Goal: Task Accomplishment & Management: Complete application form

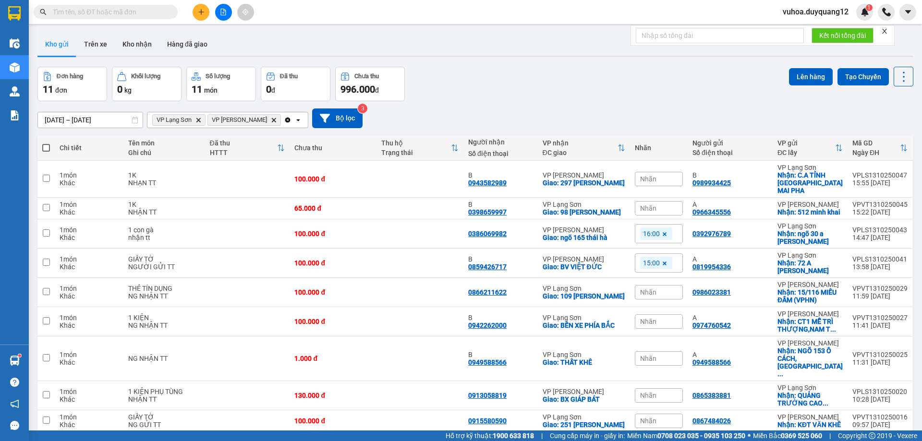
drag, startPoint x: 122, startPoint y: 21, endPoint x: 125, endPoint y: 8, distance: 12.8
paste input "0918516228"
type input "0918516228"
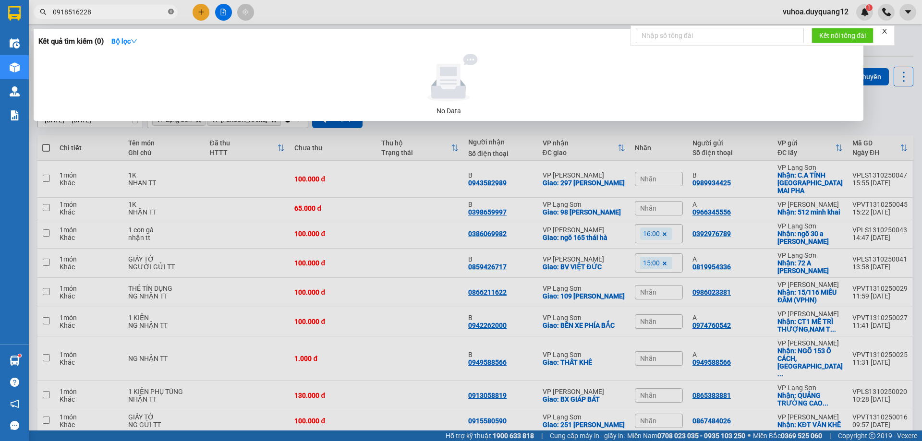
click at [171, 12] on icon "close-circle" at bounding box center [171, 12] width 6 height 6
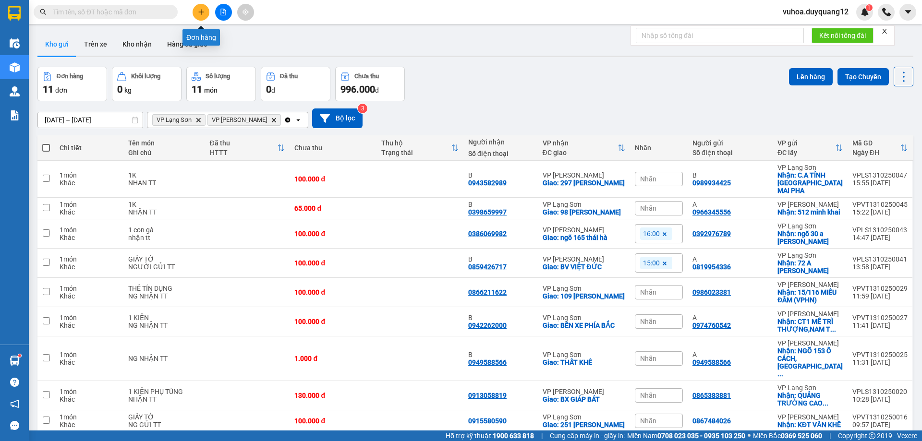
click at [198, 11] on icon "plus" at bounding box center [201, 12] width 7 height 7
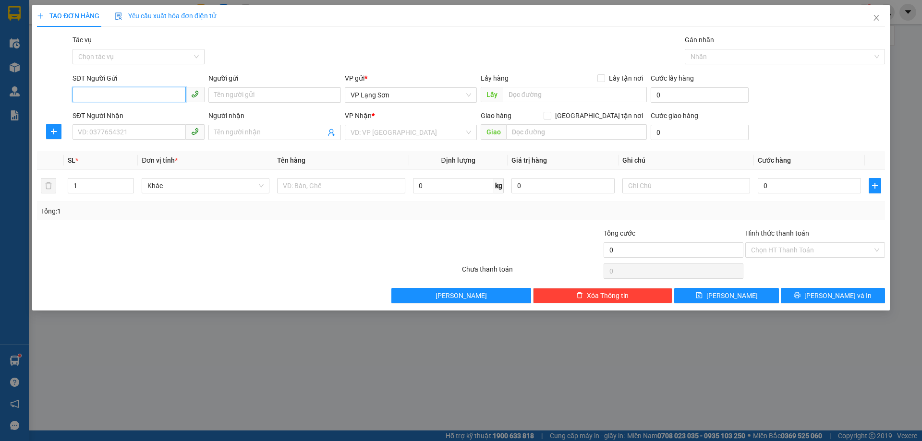
paste input "0918516228"
type input "0918516228"
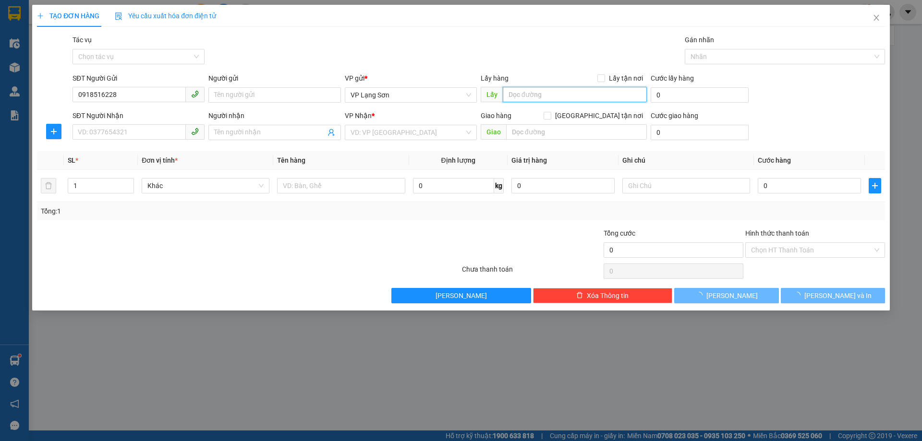
click at [579, 94] on input "text" at bounding box center [575, 94] width 144 height 15
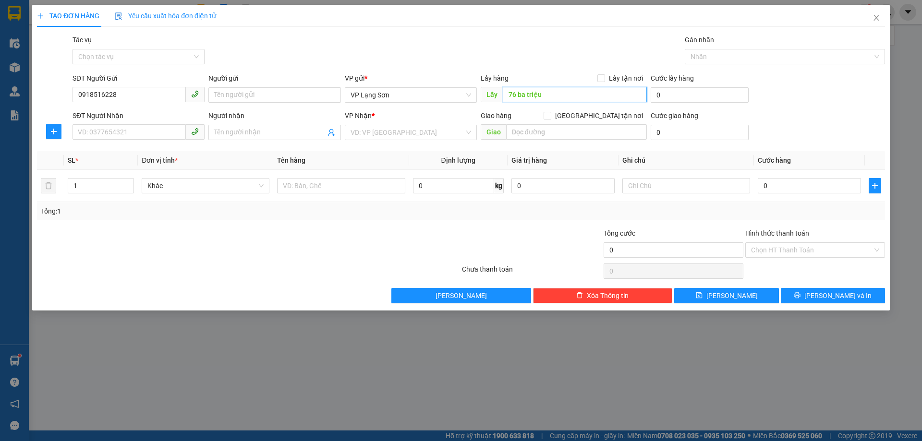
type input "76 ba triệu"
click at [574, 138] on input "text" at bounding box center [576, 131] width 141 height 15
type input "t"
click at [598, 77] on div "Lấy hàng Lấy tận nơi" at bounding box center [564, 78] width 166 height 11
click at [608, 78] on span "Lấy tận nơi" at bounding box center [626, 78] width 42 height 11
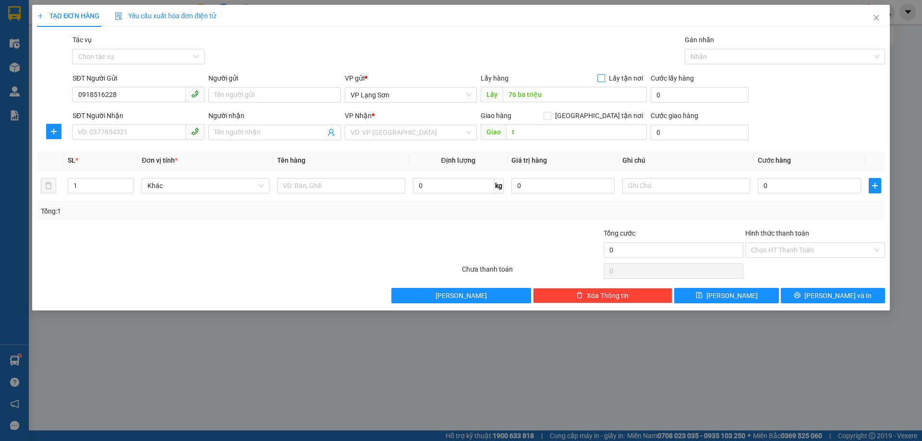
click at [604, 78] on input "Lấy tận nơi" at bounding box center [601, 77] width 7 height 7
checkbox input "true"
click at [550, 116] on input "[GEOGRAPHIC_DATA] tận nơi" at bounding box center [547, 115] width 7 height 7
checkbox input "true"
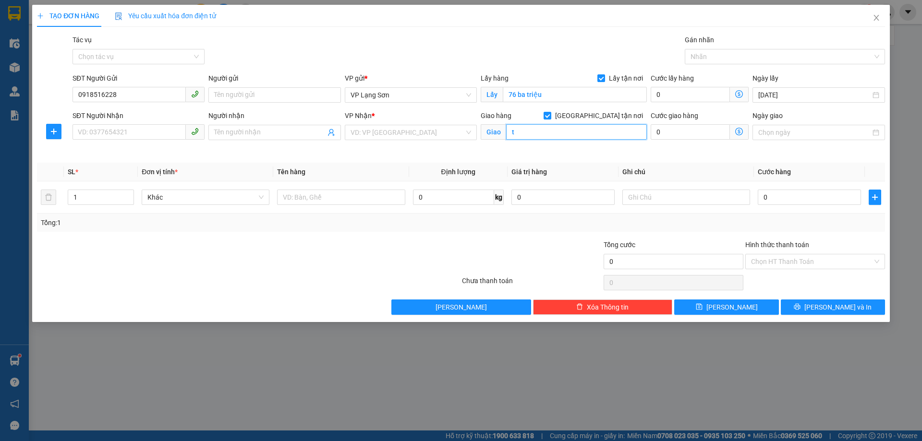
click at [523, 130] on input "t" at bounding box center [576, 131] width 141 height 15
type input "[PERSON_NAME]"
drag, startPoint x: 562, startPoint y: 138, endPoint x: 539, endPoint y: 130, distance: 24.0
click at [539, 130] on div "[PERSON_NAME]" at bounding box center [564, 132] width 166 height 15
click at [553, 134] on input "[PERSON_NAME]" at bounding box center [576, 131] width 141 height 15
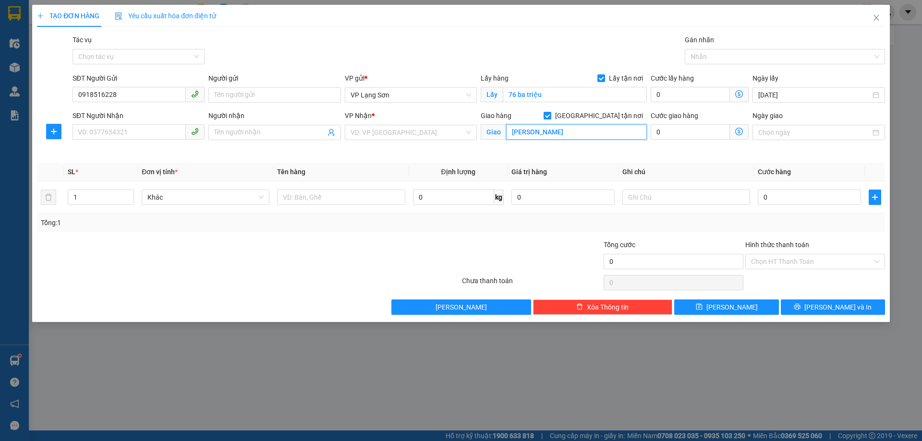
click at [551, 133] on input "[PERSON_NAME]" at bounding box center [576, 131] width 141 height 15
click at [154, 130] on input "SĐT Người Nhận" at bounding box center [129, 131] width 113 height 15
type input "0984243277"
click at [407, 135] on input "search" at bounding box center [408, 132] width 114 height 14
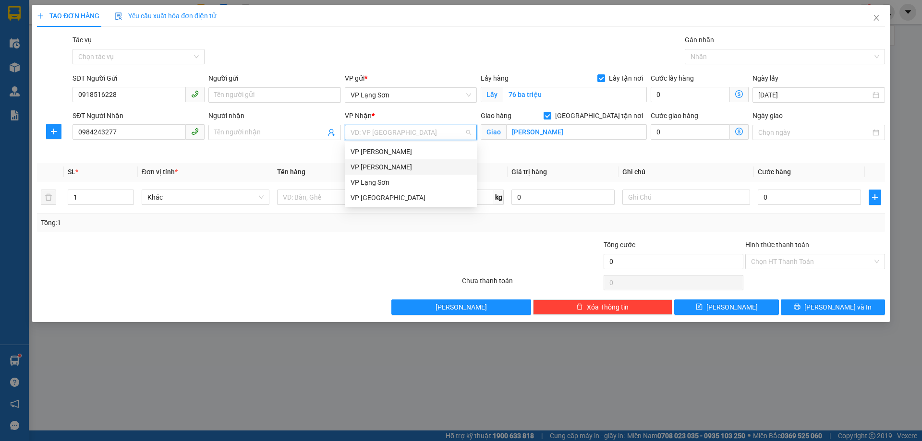
click at [391, 166] on div "VP [PERSON_NAME]" at bounding box center [411, 167] width 121 height 11
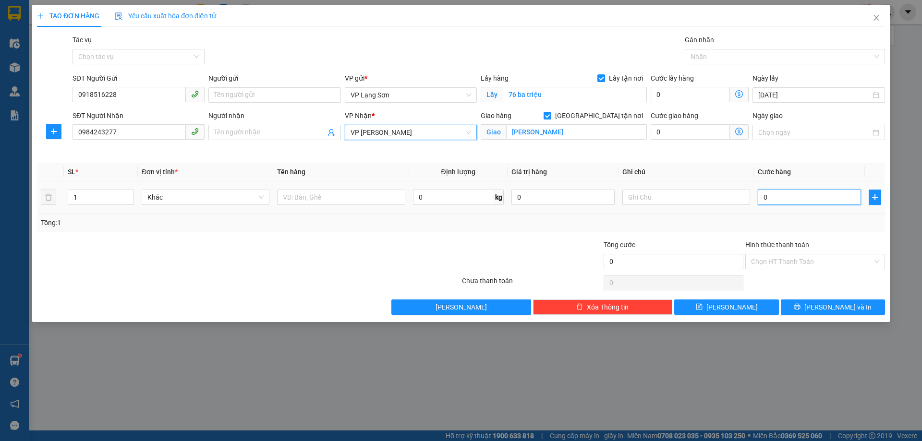
click at [823, 203] on input "0" at bounding box center [809, 197] width 103 height 15
type input "1"
type input "10"
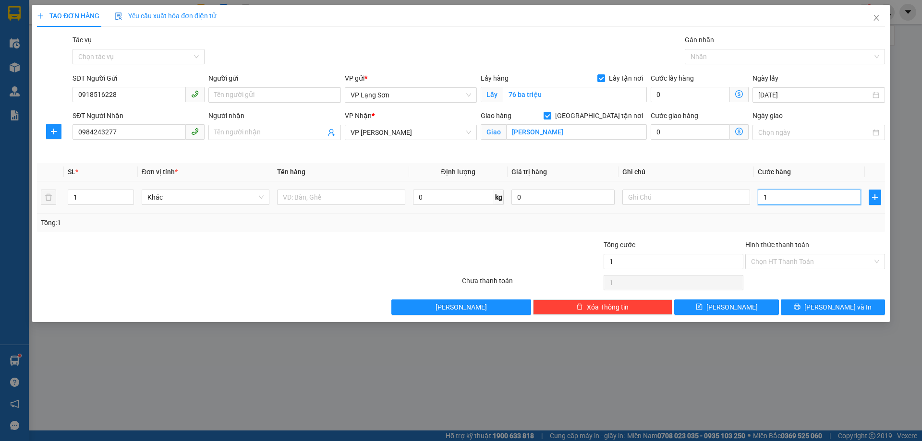
type input "10"
type input "100"
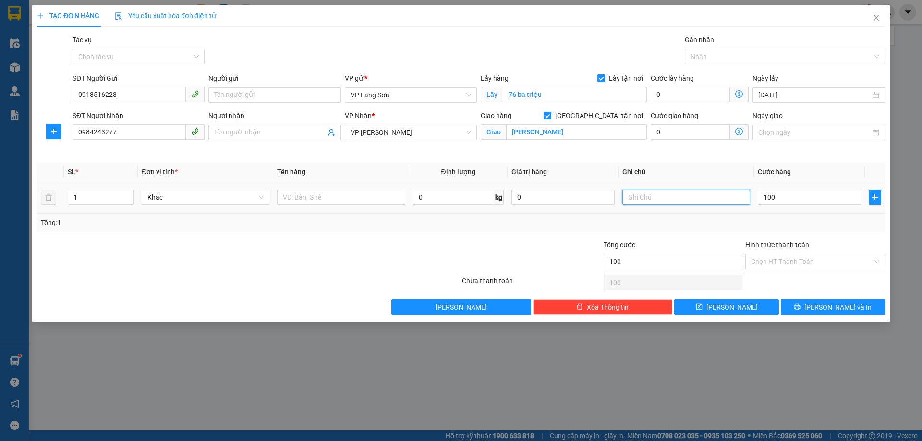
type input "100.000"
click at [660, 199] on input "text" at bounding box center [686, 197] width 128 height 15
type input "m"
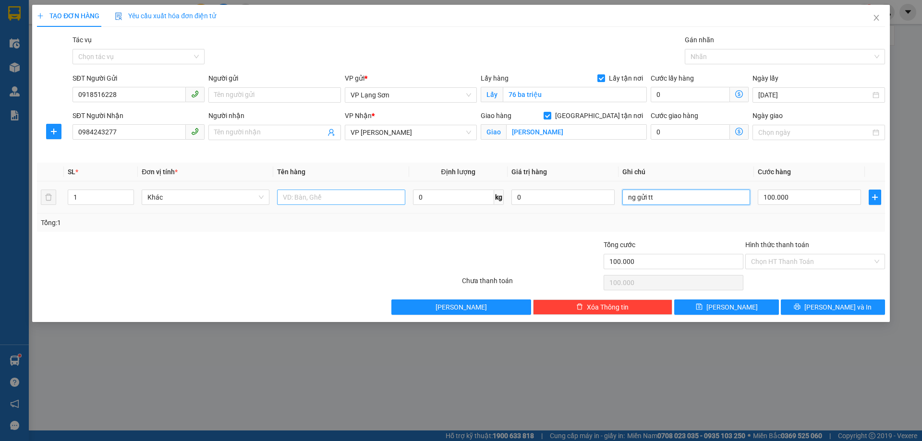
type input "ng gửi tt"
click at [329, 194] on input "text" at bounding box center [341, 197] width 128 height 15
type input "giấy tờ"
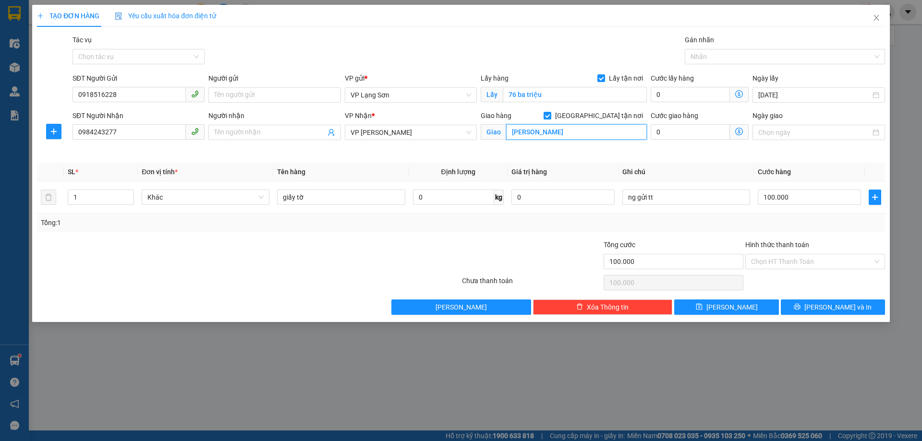
click at [551, 133] on input "[PERSON_NAME]" at bounding box center [576, 131] width 141 height 15
drag, startPoint x: 552, startPoint y: 134, endPoint x: 537, endPoint y: 134, distance: 14.9
click at [537, 133] on input "[PERSON_NAME]" at bounding box center [576, 131] width 141 height 15
type input "giang biên"
click at [738, 303] on button "[PERSON_NAME]" at bounding box center [726, 307] width 104 height 15
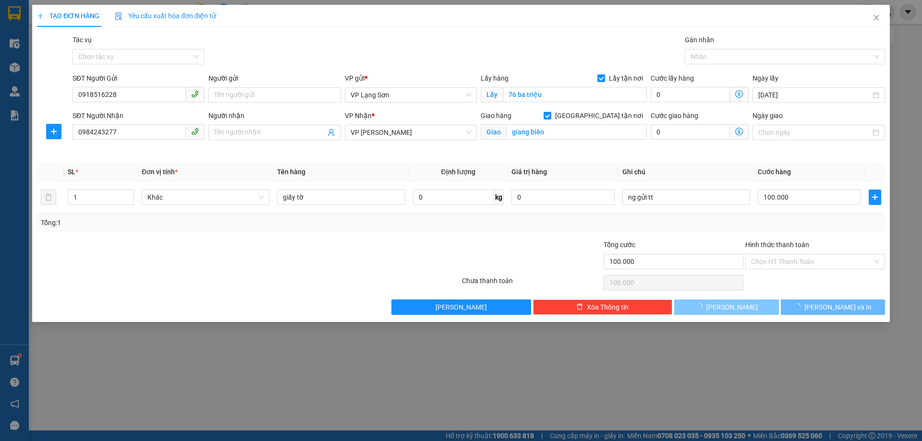
checkbox input "false"
type input "0"
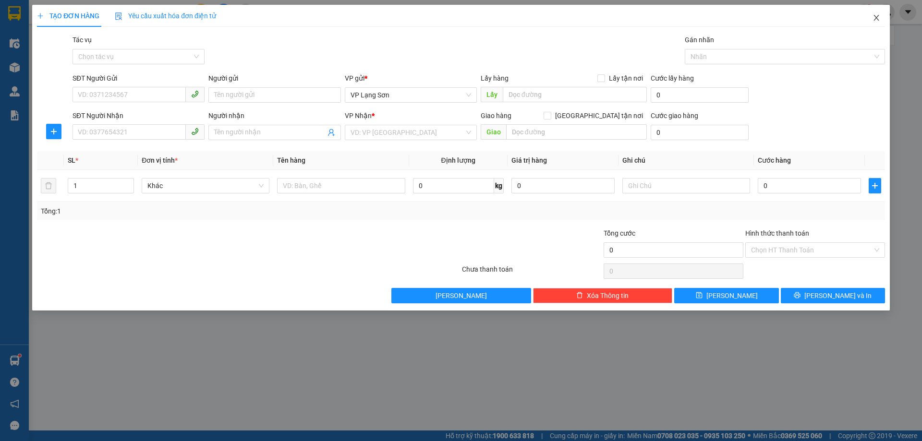
click at [876, 19] on icon "close" at bounding box center [877, 18] width 8 height 8
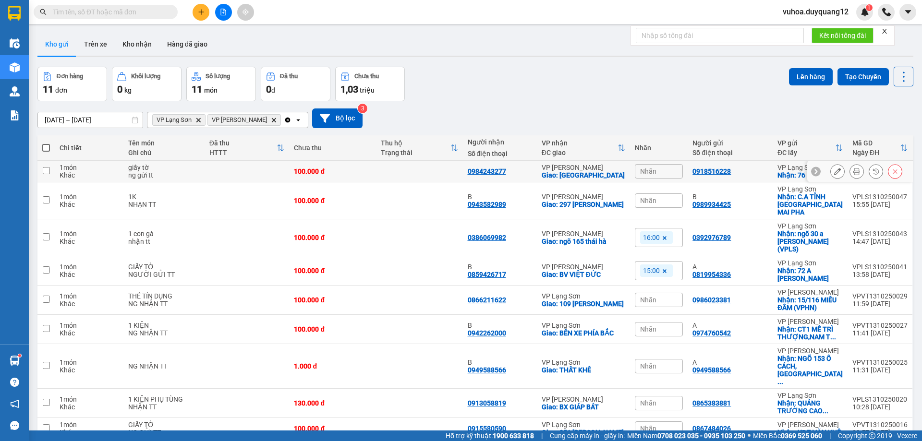
click at [813, 173] on icon at bounding box center [816, 171] width 7 height 7
drag, startPoint x: 689, startPoint y: 170, endPoint x: 834, endPoint y: 178, distance: 145.3
click at [834, 178] on tr "1 món Khác giấy tờ ng gửi tt 100.000 đ 0984243277 VP [PERSON_NAME]: [GEOGRAPHIC…" at bounding box center [475, 172] width 876 height 22
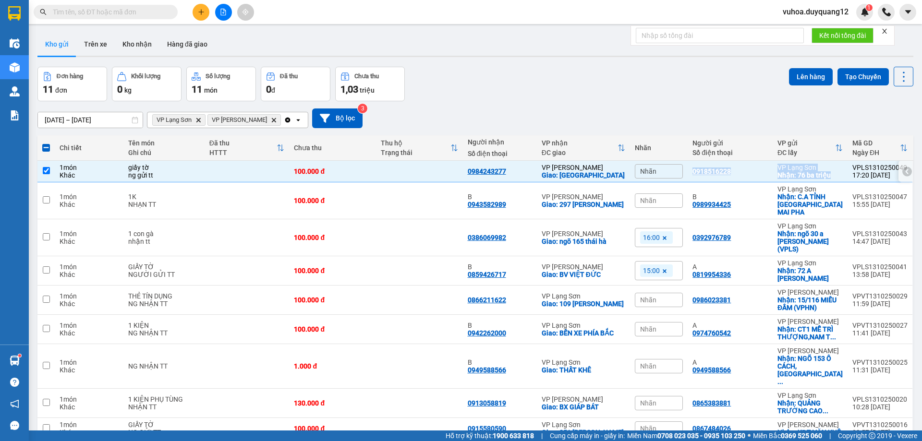
copy tr "0918516228 VP [GEOGRAPHIC_DATA]: 76 ba triệu"
click at [834, 173] on div "Nhận: 76 ba triệu" at bounding box center [810, 175] width 65 height 8
checkbox input "false"
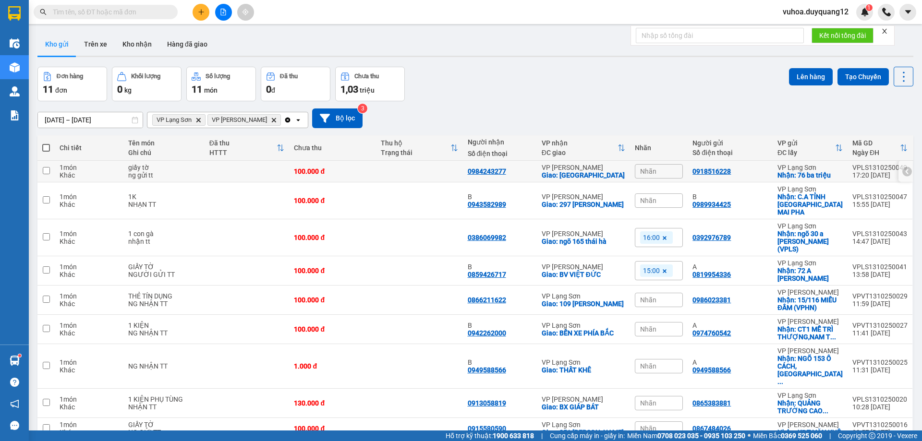
click at [904, 171] on icon at bounding box center [907, 171] width 7 height 7
click at [834, 172] on icon at bounding box center [837, 171] width 7 height 7
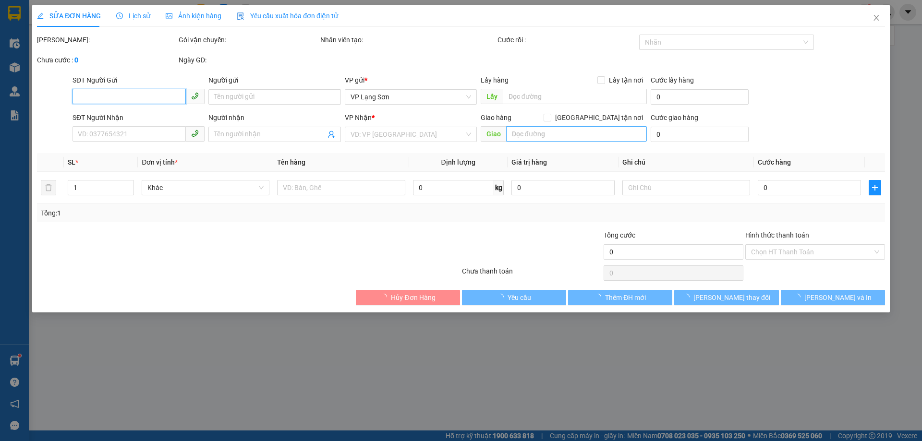
type input "0918516228"
checkbox input "true"
type input "76 ba triệu"
type input "0984243277"
checkbox input "true"
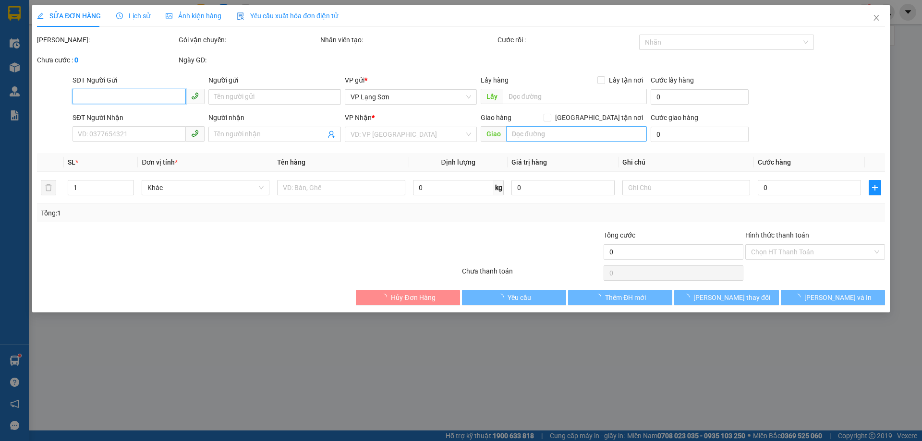
type input "giang biên"
type input "100.000"
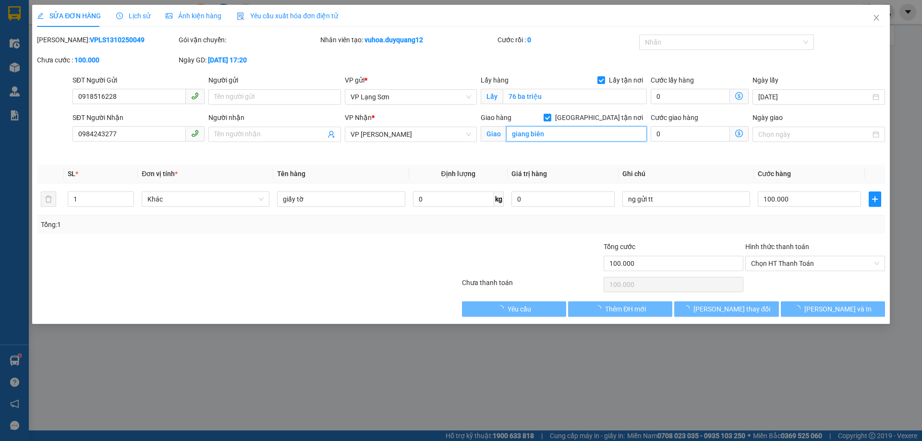
click at [553, 135] on input "giang biên" at bounding box center [576, 133] width 141 height 15
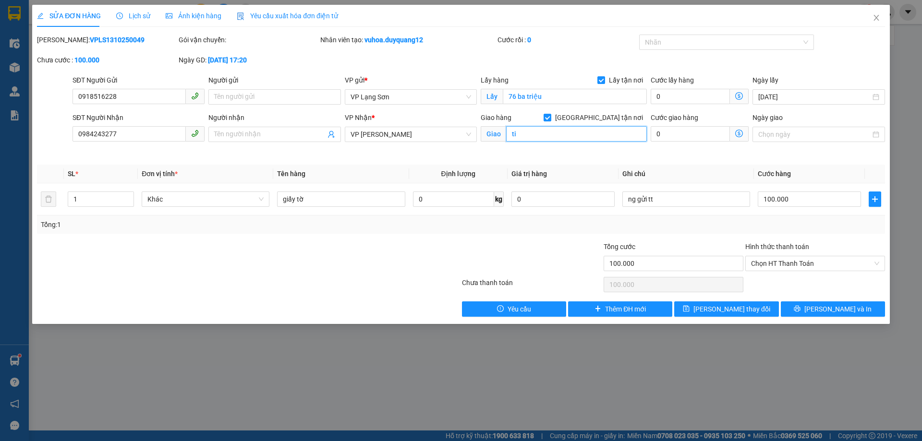
type input "t"
click at [533, 139] on input "45 g" at bounding box center [576, 133] width 141 height 15
click at [531, 136] on input "45 g" at bounding box center [576, 133] width 141 height 15
drag, startPoint x: 606, startPoint y: 139, endPoint x: 587, endPoint y: 138, distance: 19.2
click at [587, 138] on input "45 tình quang tổ [PERSON_NAME]" at bounding box center [576, 133] width 141 height 15
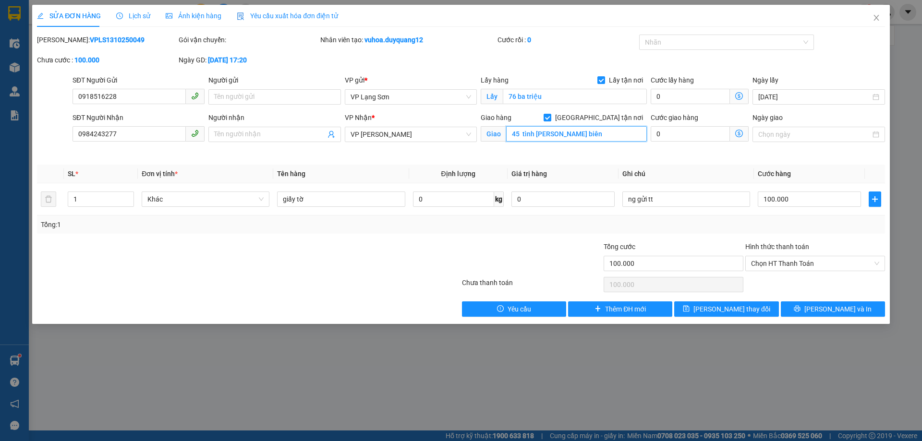
click at [568, 133] on input "45 tình [PERSON_NAME] biên" at bounding box center [576, 133] width 141 height 15
type input "45 tình [PERSON_NAME] biên"
drag, startPoint x: 750, startPoint y: 310, endPoint x: 324, endPoint y: 0, distance: 527.1
click at [749, 309] on span "[PERSON_NAME] thay đổi" at bounding box center [732, 309] width 77 height 11
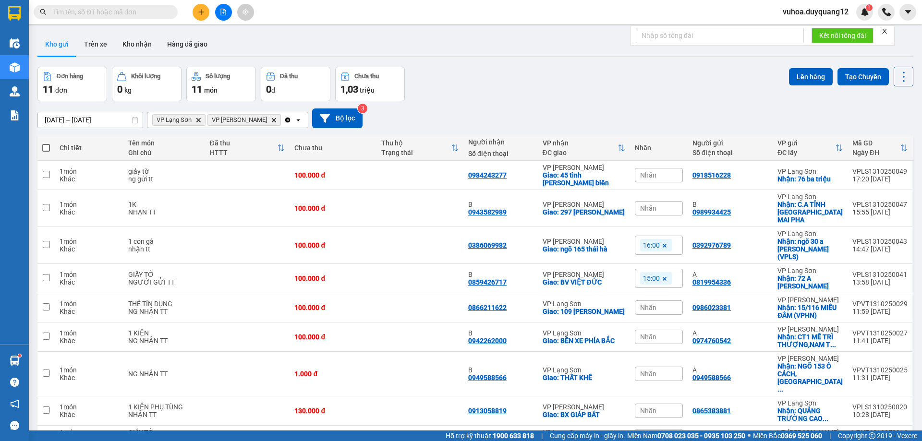
click at [556, 111] on div "[DATE] – [DATE] Press the down arrow key to interact with the calendar and sele…" at bounding box center [475, 119] width 876 height 20
click at [752, 271] on div "A" at bounding box center [730, 275] width 75 height 8
checkbox input "true"
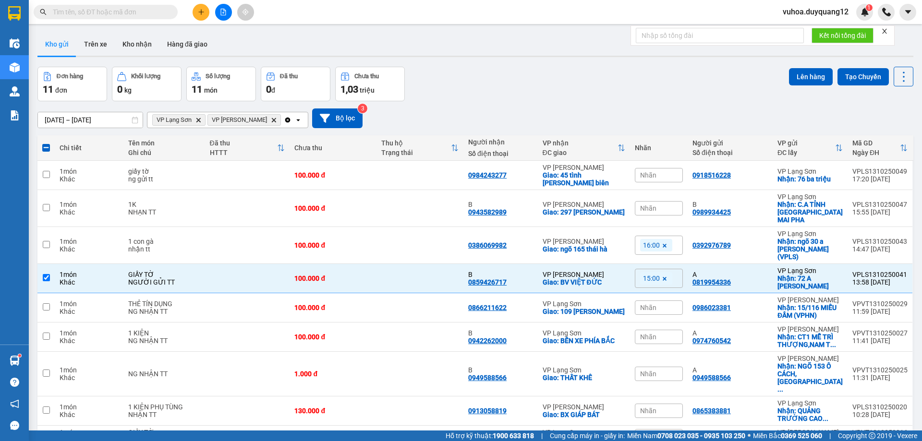
click at [782, 72] on div "Đơn hàng 11 đơn Khối lượng 0 kg Số lượng 11 món Đã thu 0 đ Chưa thu 1,03 triệu …" at bounding box center [475, 84] width 876 height 35
click at [802, 80] on button "Lên hàng" at bounding box center [811, 76] width 44 height 17
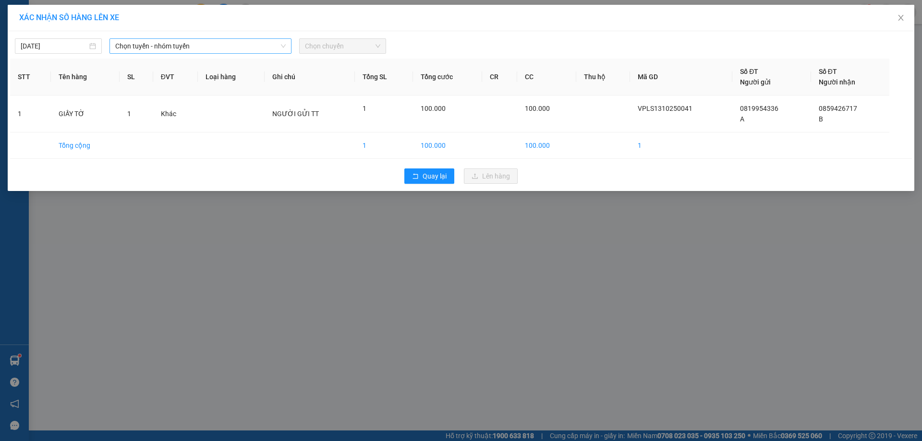
click at [177, 43] on span "Chọn tuyến - nhóm tuyến" at bounding box center [200, 46] width 171 height 14
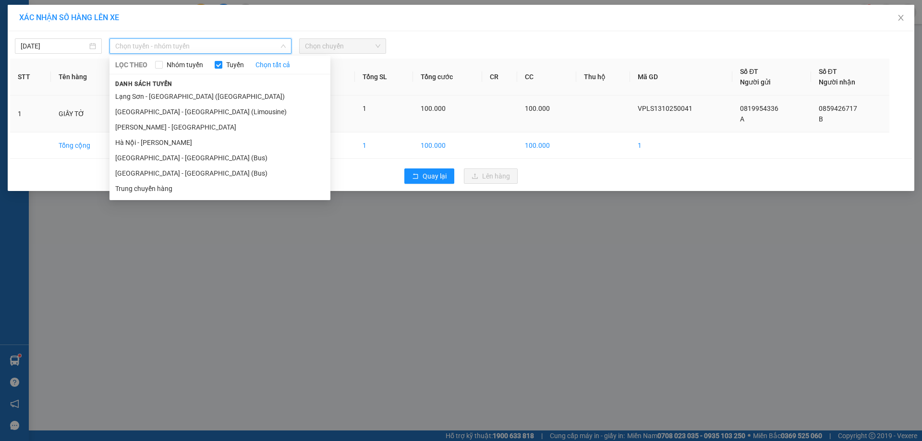
click at [163, 98] on li "Lạng Sơn - [GEOGRAPHIC_DATA] ([GEOGRAPHIC_DATA])" at bounding box center [220, 96] width 221 height 15
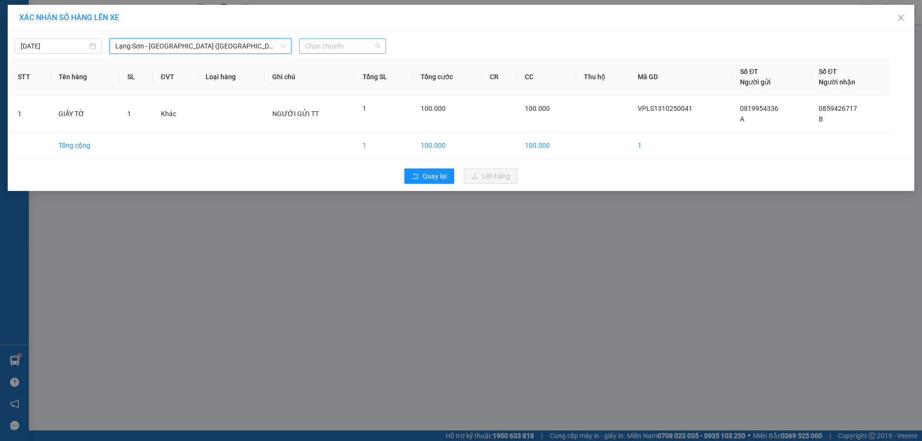
click at [327, 45] on span "Chọn chuyến" at bounding box center [342, 46] width 75 height 14
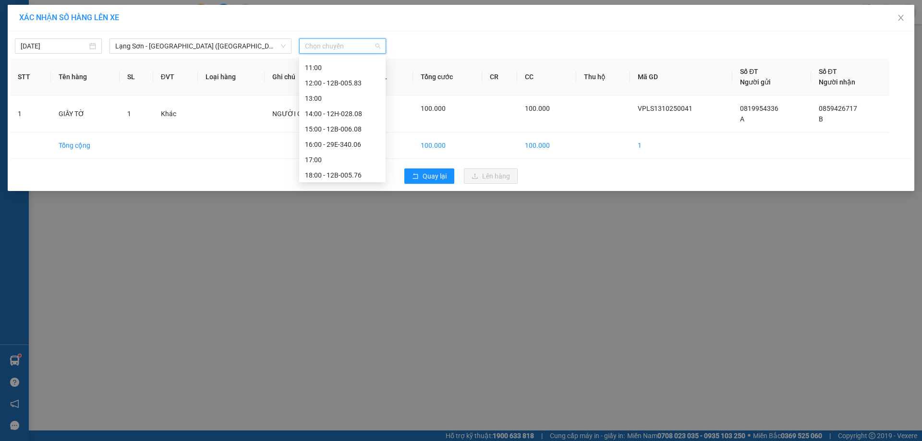
scroll to position [144, 0]
click at [354, 121] on div "15:00 - 12B-006.08" at bounding box center [342, 121] width 75 height 11
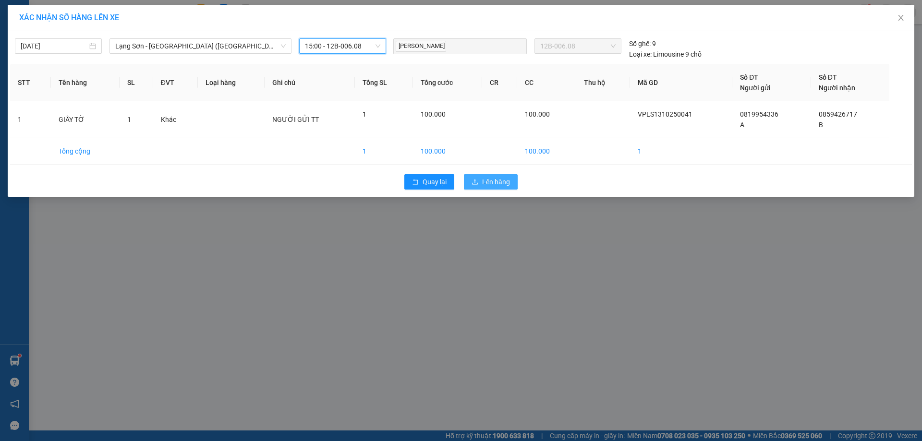
click at [486, 178] on span "Lên hàng" at bounding box center [496, 182] width 28 height 11
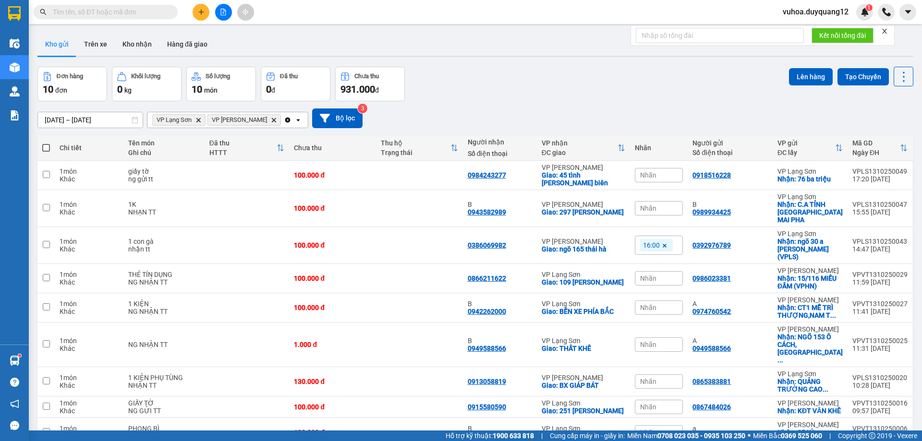
click at [531, 101] on div "[DATE] – [DATE] Press the down arrow key to interact with the calendar and sele…" at bounding box center [475, 118] width 876 height 34
click at [537, 85] on div "Đơn hàng 10 đơn Khối lượng 0 kg Số lượng 10 món Đã thu 0 đ Chưa thu 931.000 đ L…" at bounding box center [475, 84] width 876 height 35
click at [596, 77] on div "Đơn hàng 10 đơn Khối lượng 0 kg Số lượng 10 món Đã thu 0 đ Chưa thu 931.000 đ L…" at bounding box center [475, 84] width 876 height 35
click at [513, 109] on div "[DATE] – [DATE] Press the down arrow key to interact with the calendar and sele…" at bounding box center [475, 119] width 876 height 20
click at [563, 47] on div "Kho gửi Trên xe Kho nhận Hàng đã giao" at bounding box center [475, 45] width 876 height 25
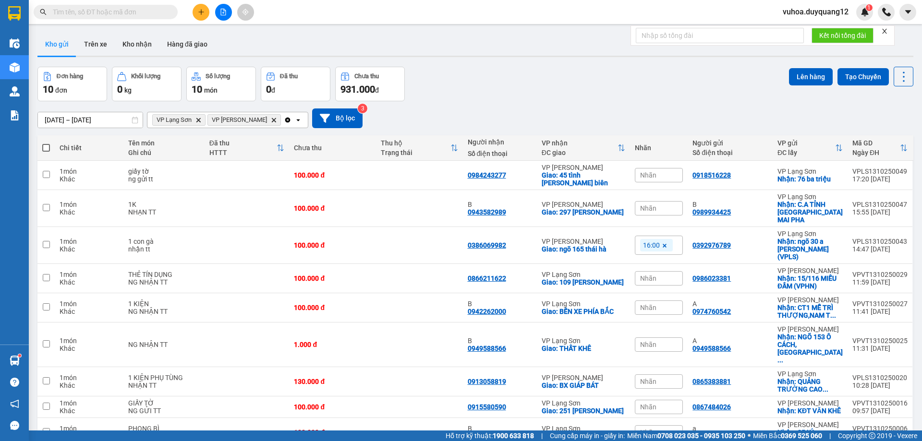
click at [722, 123] on div "[DATE] – [DATE] Press the down arrow key to interact with the calendar and sele…" at bounding box center [475, 119] width 876 height 20
click at [711, 105] on div "[DATE] – [DATE] Press the down arrow key to interact with the calendar and sele…" at bounding box center [475, 118] width 876 height 34
click at [634, 87] on div "Đơn hàng 10 đơn Khối lượng 0 kg Số lượng 10 món Đã thu 0 đ Chưa thu 931.000 đ L…" at bounding box center [475, 84] width 876 height 35
click at [531, 96] on div "Đơn hàng 10 đơn Khối lượng 0 kg Số lượng 10 món Đã thu 0 đ Chưa thu 931.000 đ L…" at bounding box center [475, 84] width 876 height 35
click at [594, 114] on div "[DATE] – [DATE] Press the down arrow key to interact with the calendar and sele…" at bounding box center [475, 119] width 876 height 20
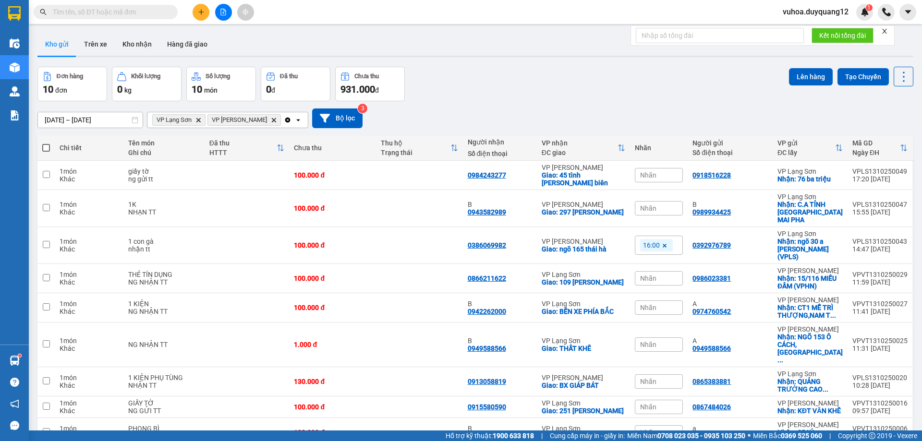
click at [478, 122] on div "[DATE] – [DATE] Press the down arrow key to interact with the calendar and sele…" at bounding box center [475, 119] width 876 height 20
click at [427, 172] on td at bounding box center [419, 175] width 87 height 29
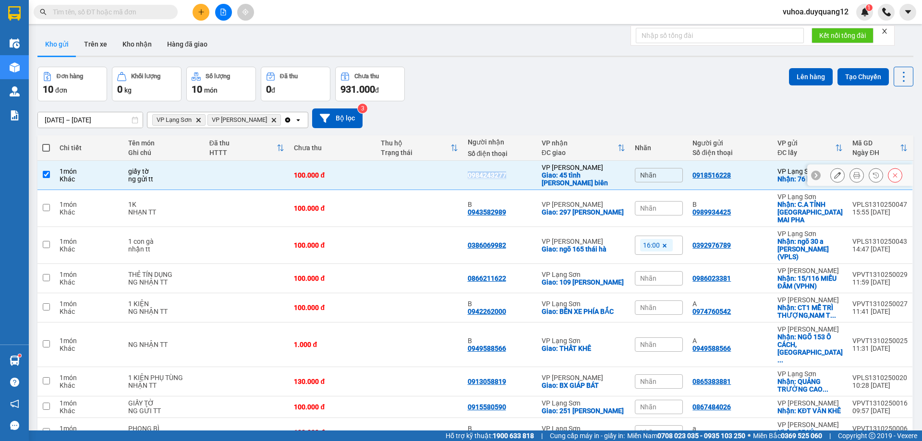
click at [427, 172] on td at bounding box center [419, 175] width 87 height 29
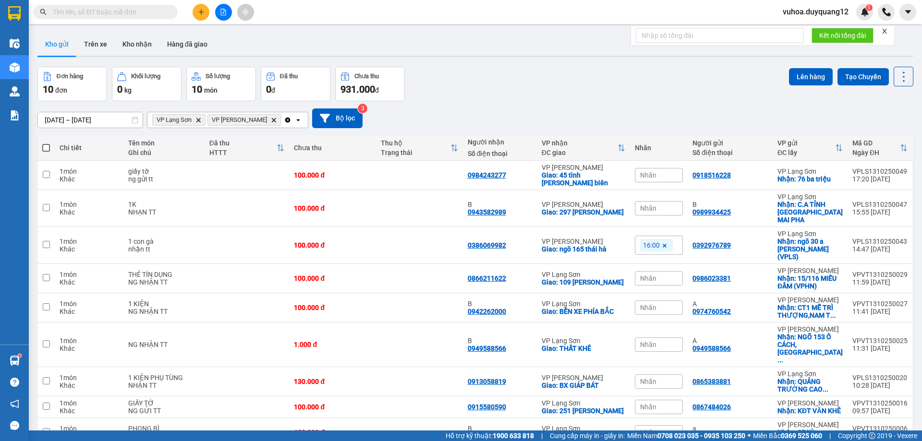
click at [508, 117] on div "[DATE] – [DATE] Press the down arrow key to interact with the calendar and sele…" at bounding box center [475, 119] width 876 height 20
click at [407, 178] on td at bounding box center [419, 175] width 87 height 29
checkbox input "true"
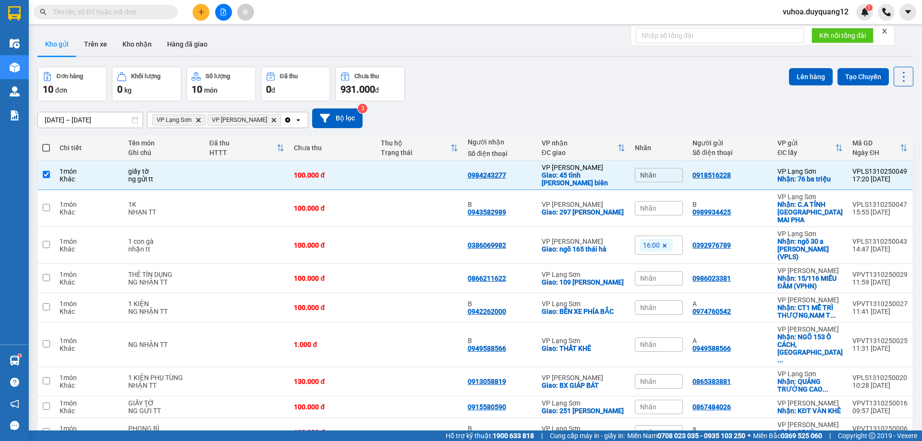
click at [582, 71] on div "Đơn hàng 10 đơn Khối lượng 0 kg Số lượng 10 món Đã thu 0 đ Chưa thu 931.000 đ L…" at bounding box center [475, 84] width 876 height 35
click at [889, 176] on button at bounding box center [895, 175] width 13 height 17
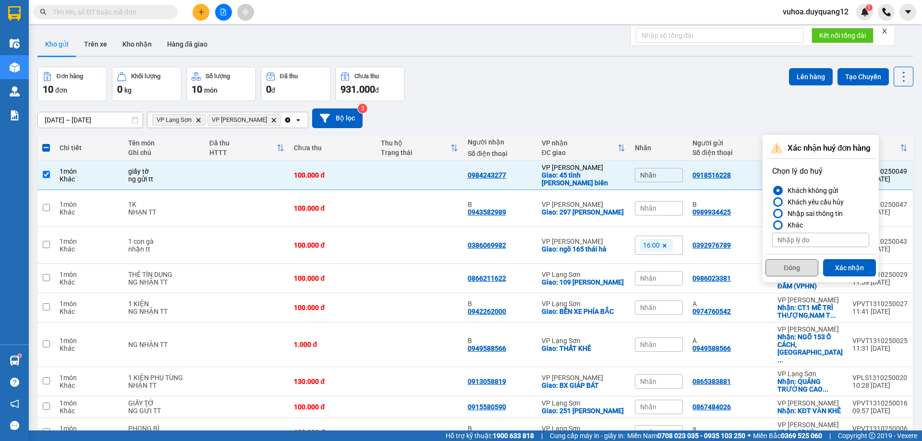
click at [791, 271] on button "Đóng" at bounding box center [792, 267] width 53 height 17
